Goal: Task Accomplishment & Management: Manage account settings

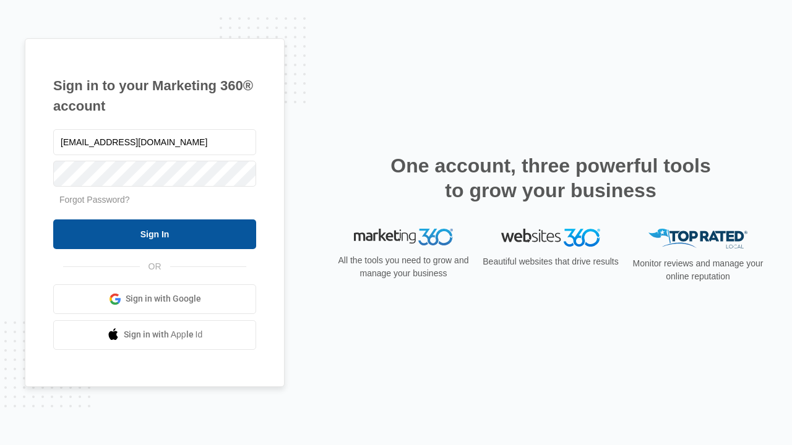
click at [155, 234] on input "Sign In" at bounding box center [154, 235] width 203 height 30
